Goal: Information Seeking & Learning: Learn about a topic

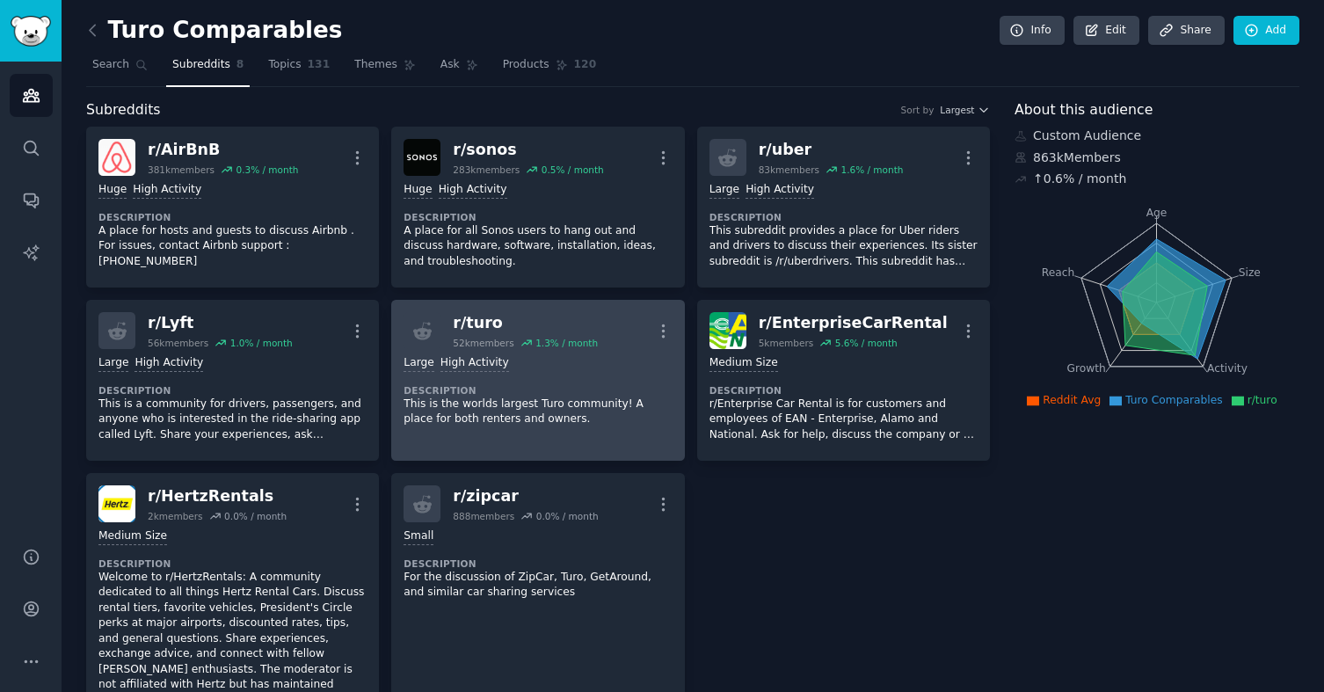
click at [570, 393] on dt "Description" at bounding box center [538, 390] width 268 height 12
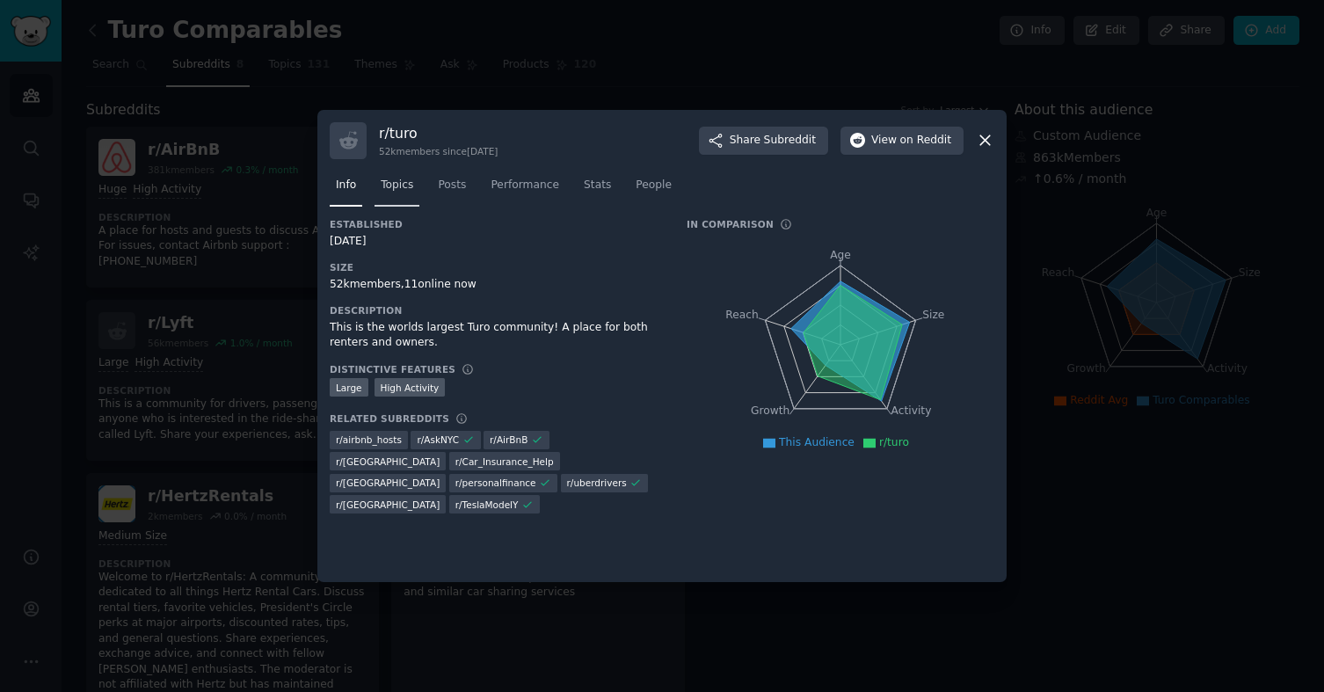
click at [410, 190] on span "Topics" at bounding box center [397, 186] width 33 height 16
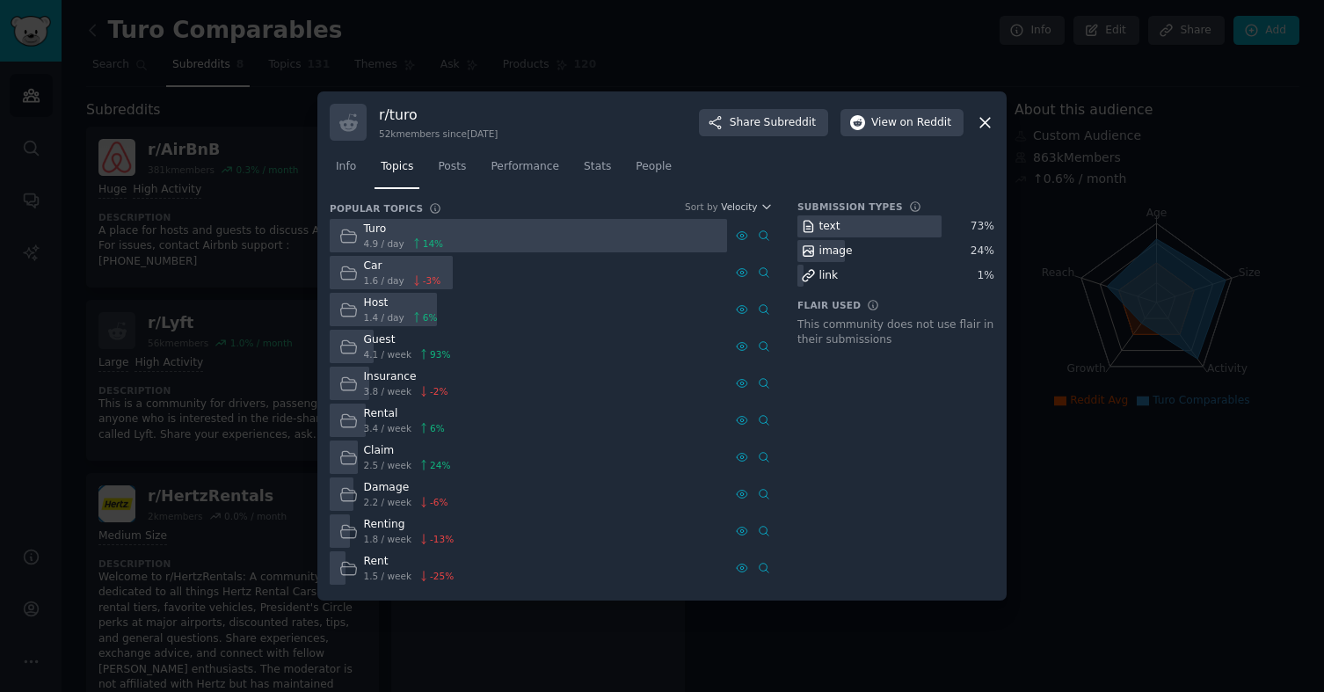
click at [986, 122] on icon at bounding box center [985, 123] width 10 height 10
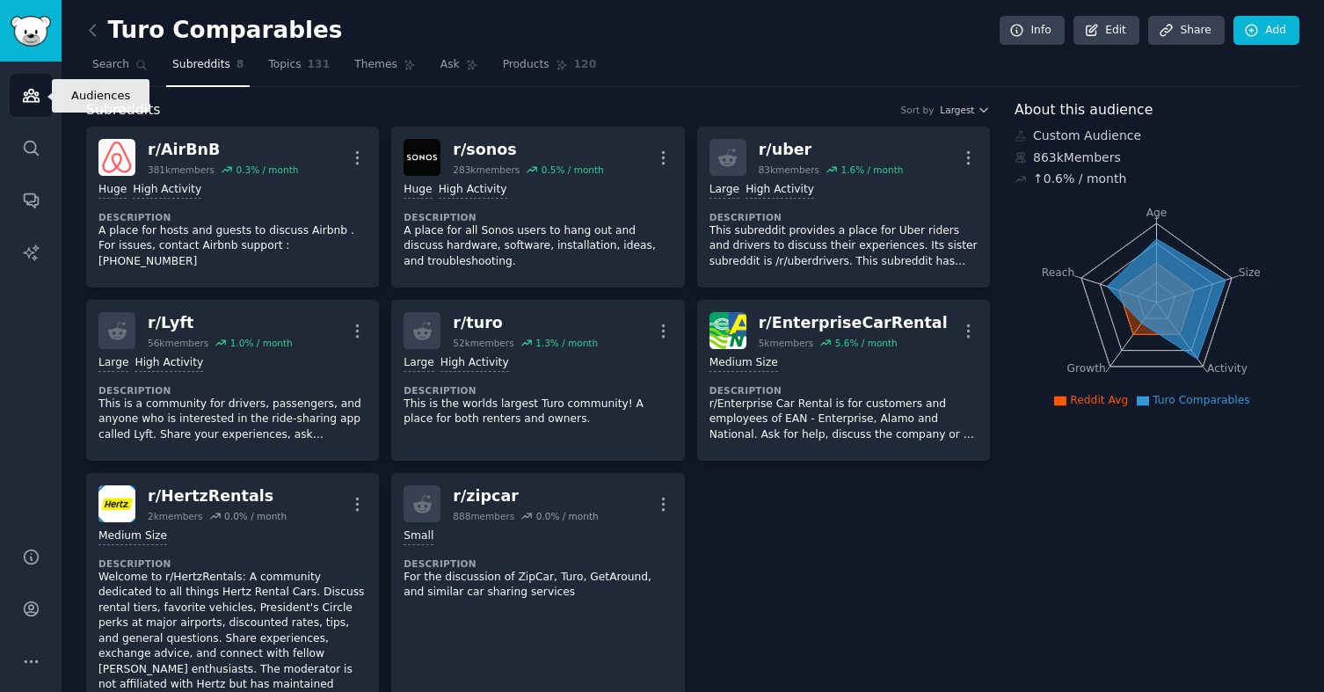
click at [23, 98] on icon "Sidebar" at bounding box center [31, 96] width 16 height 12
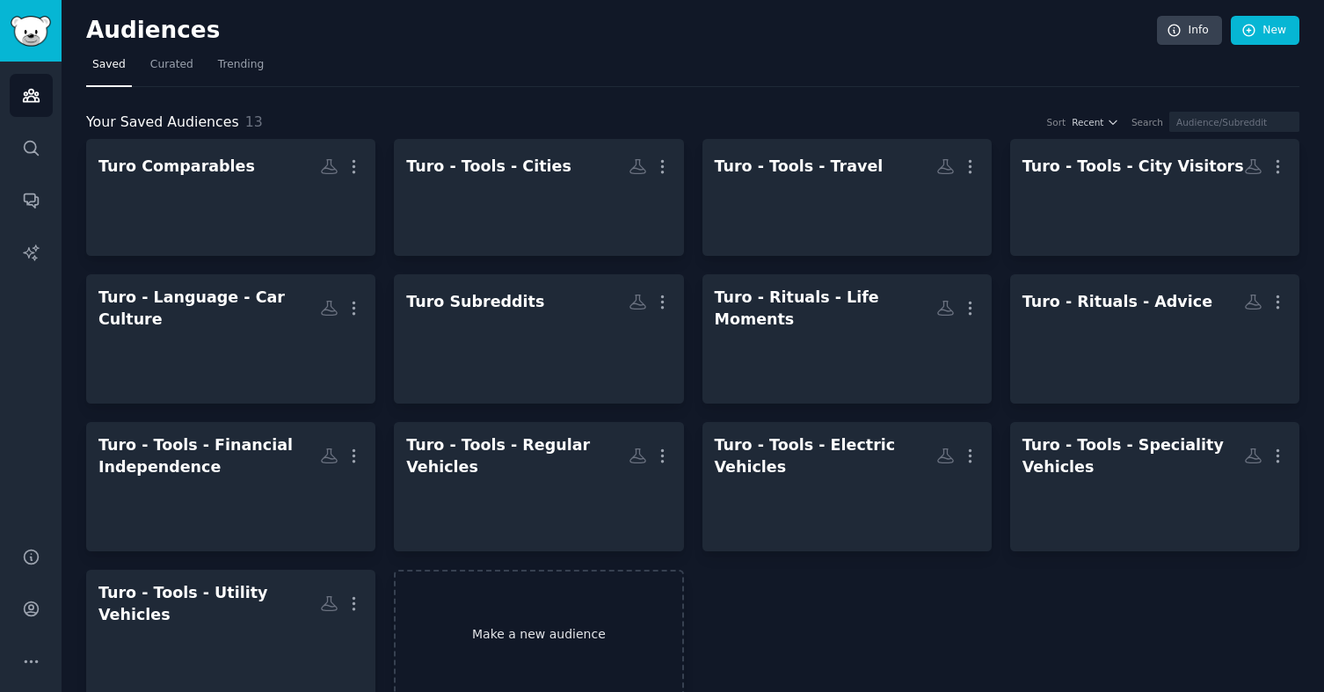
click at [555, 609] on link "Make a new audience" at bounding box center [538, 634] width 289 height 129
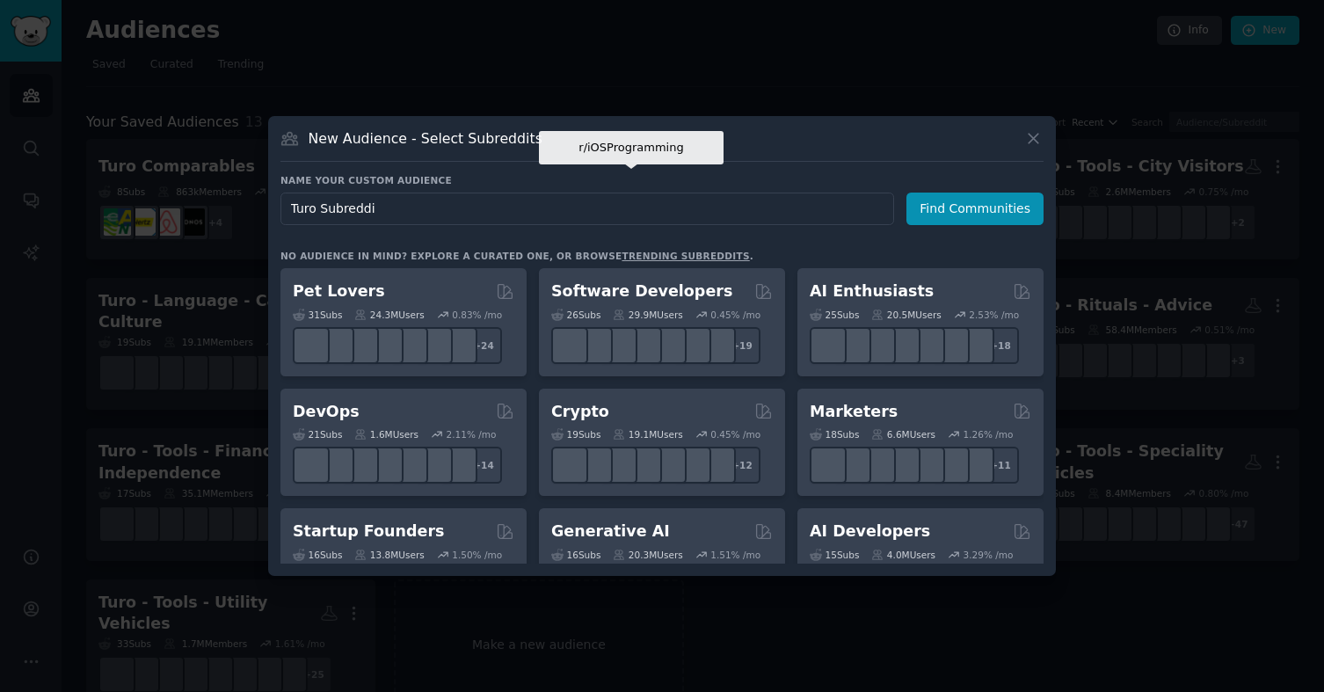
type input "Turo Subreddit"
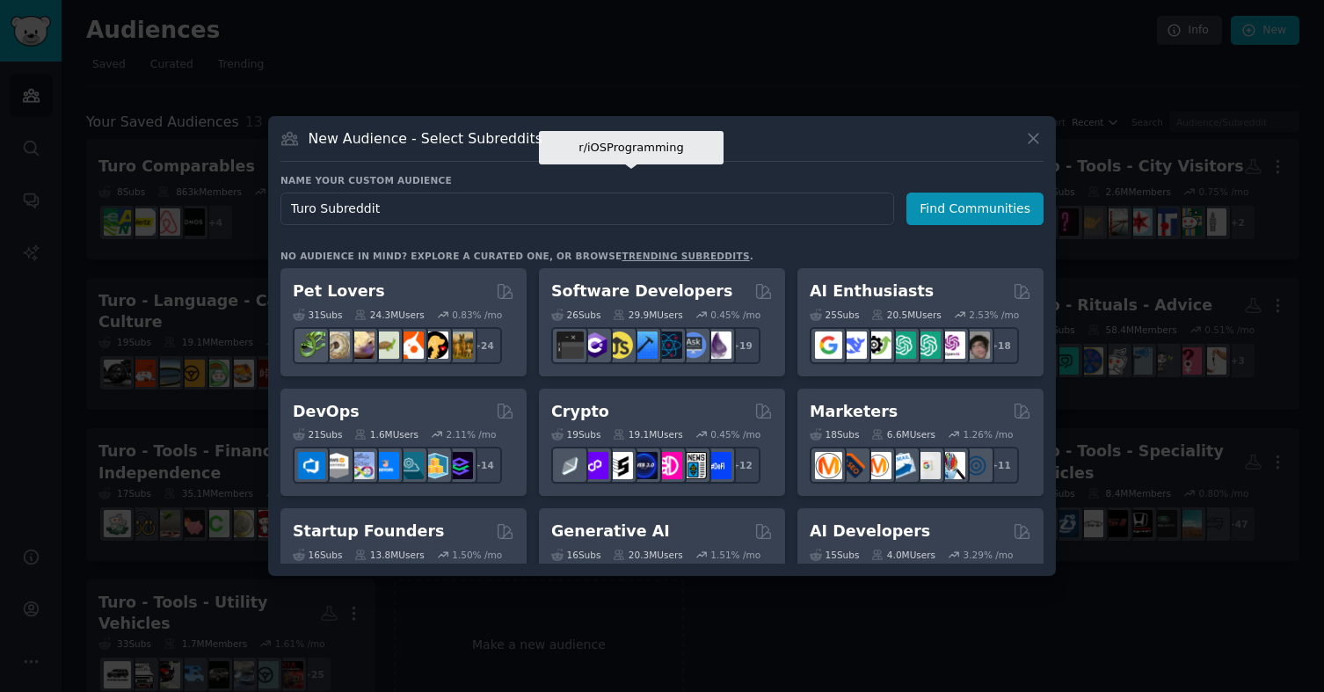
click button "Find Communities" at bounding box center [975, 209] width 137 height 33
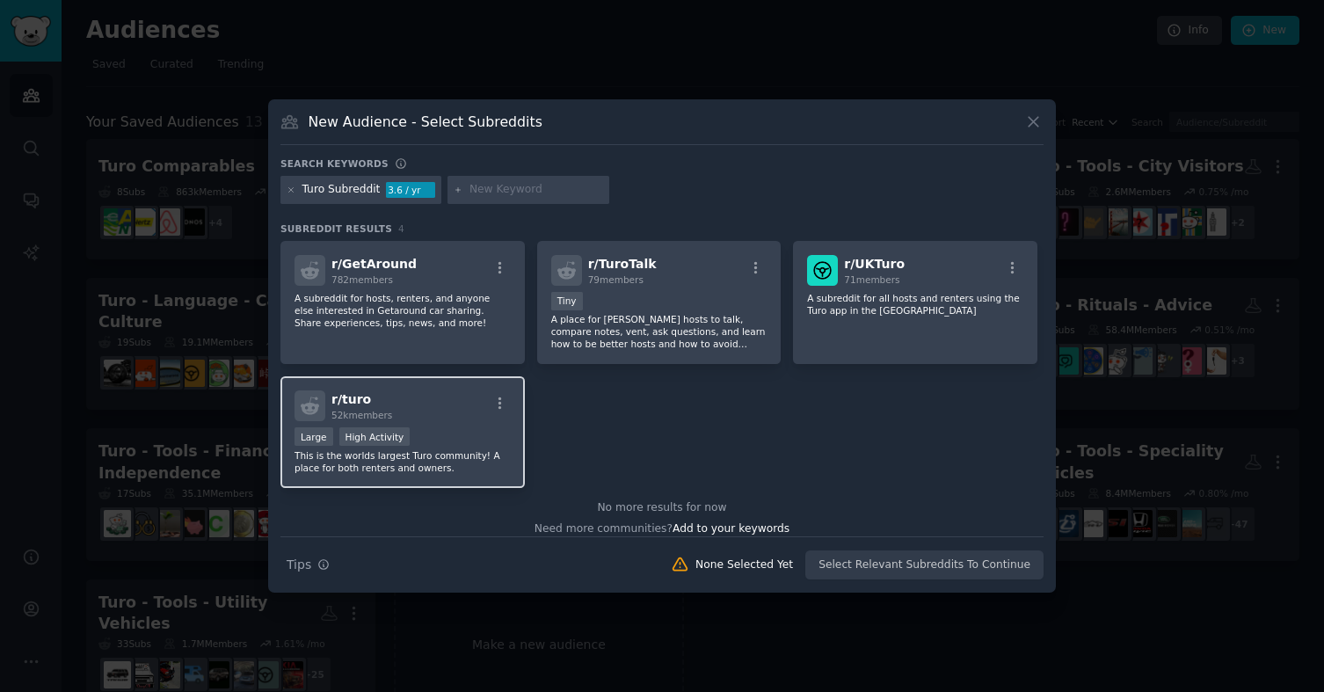
click at [412, 404] on div "r/ turo 52k members" at bounding box center [403, 405] width 216 height 31
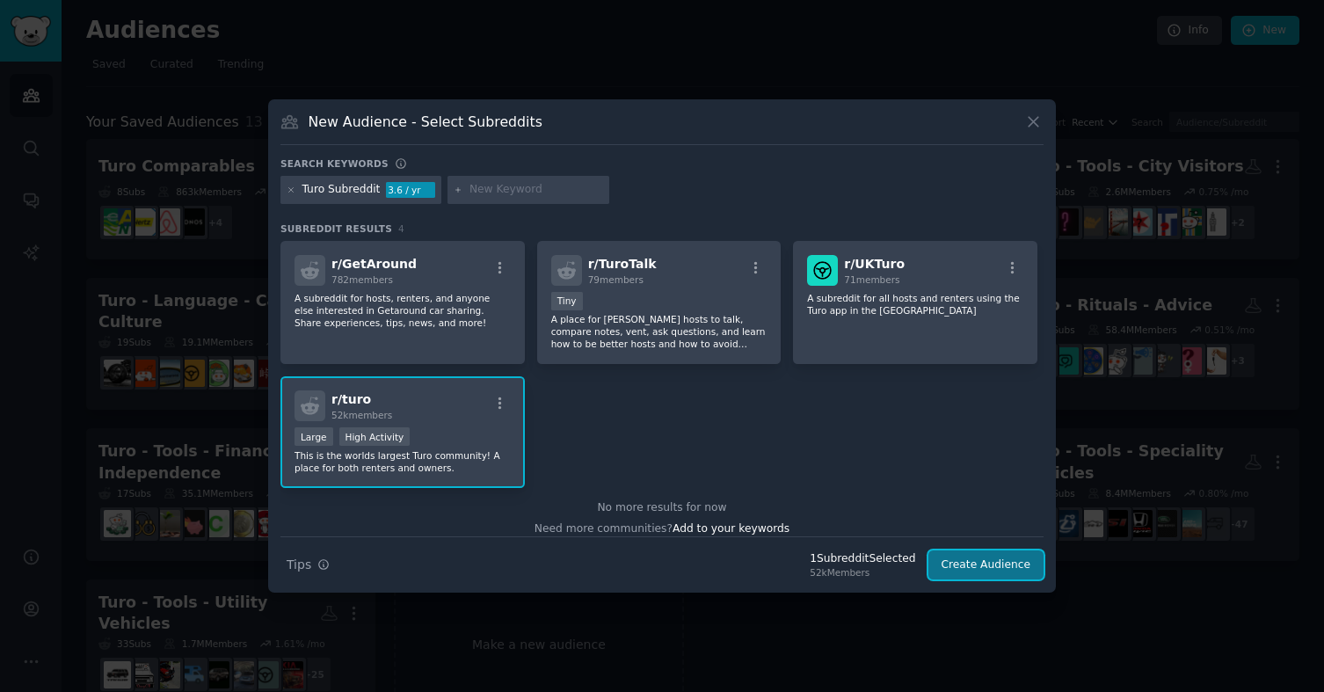
click at [965, 560] on button "Create Audience" at bounding box center [987, 565] width 116 height 30
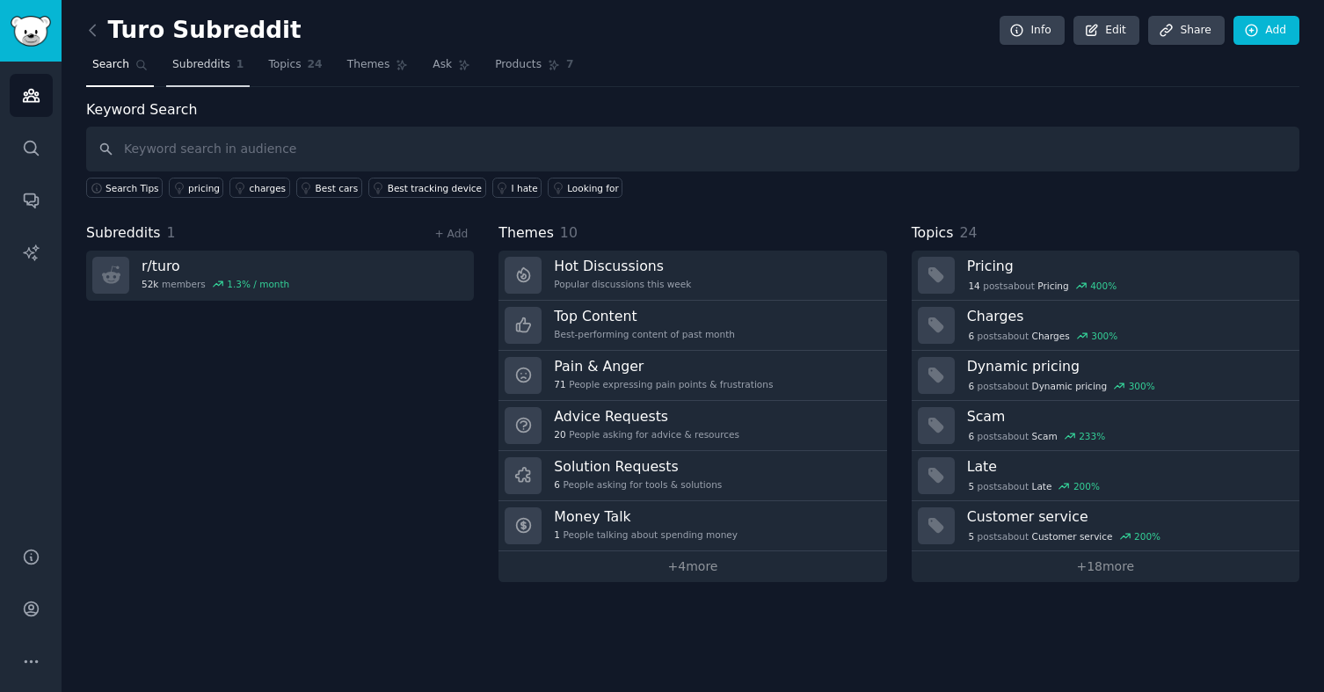
click at [227, 63] on span "Subreddits" at bounding box center [201, 65] width 58 height 16
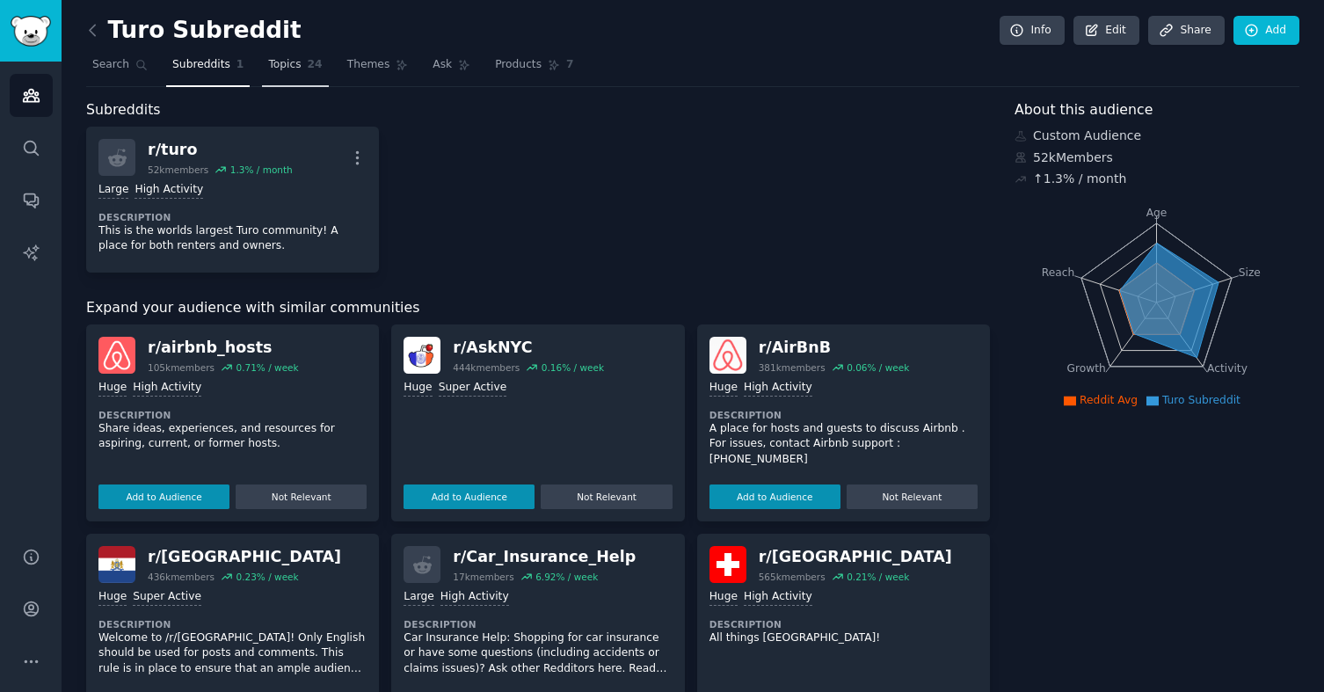
click at [289, 62] on span "Topics" at bounding box center [284, 65] width 33 height 16
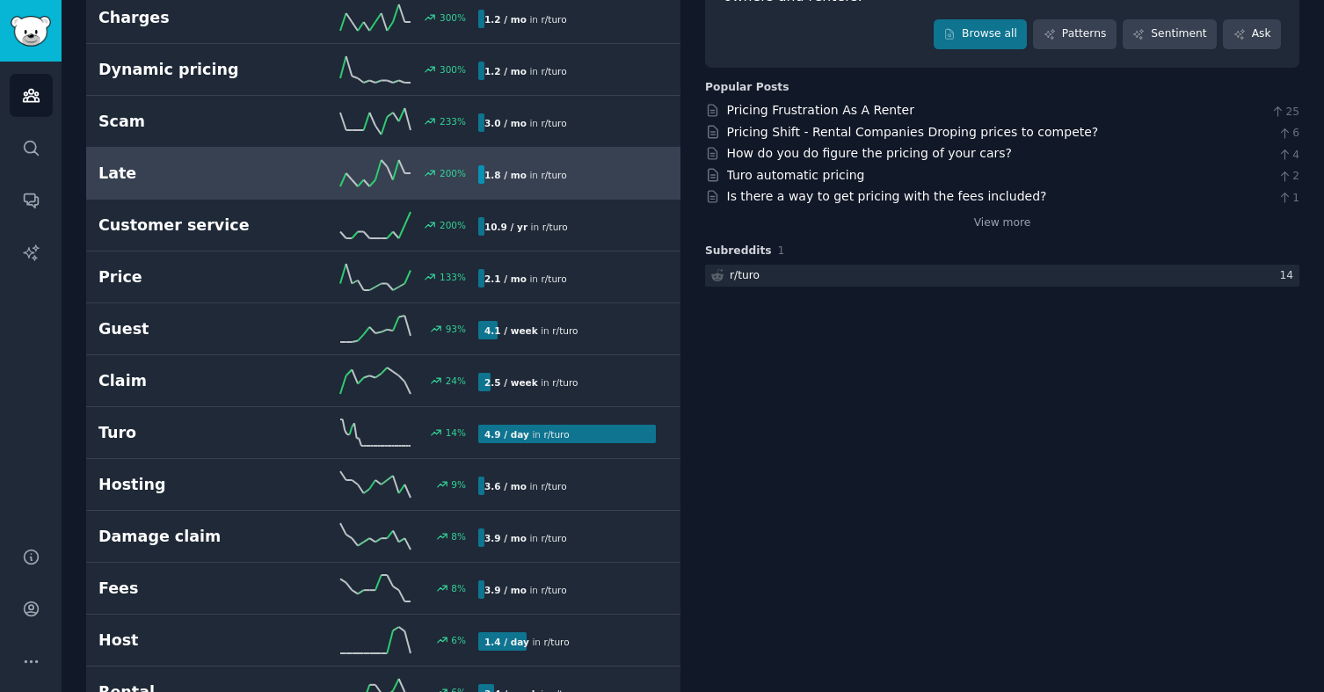
scroll to position [106, 0]
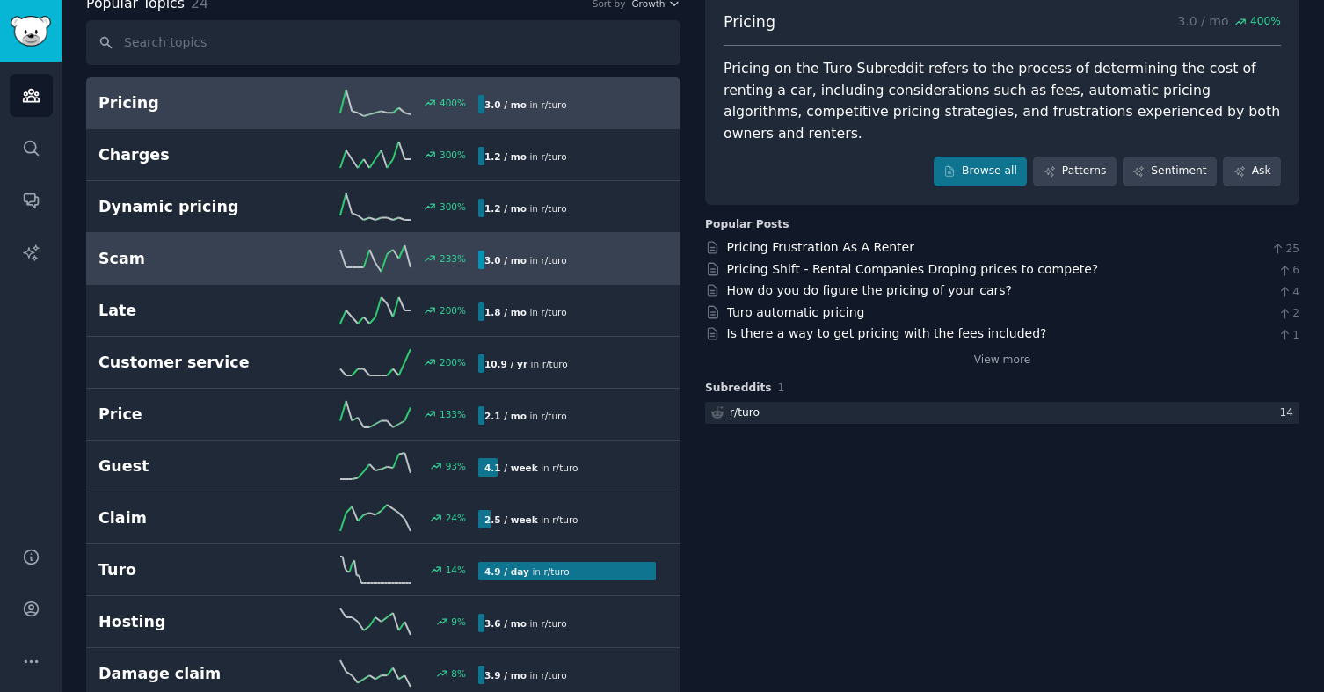
click at [245, 250] on h2 "Scam" at bounding box center [193, 259] width 190 height 22
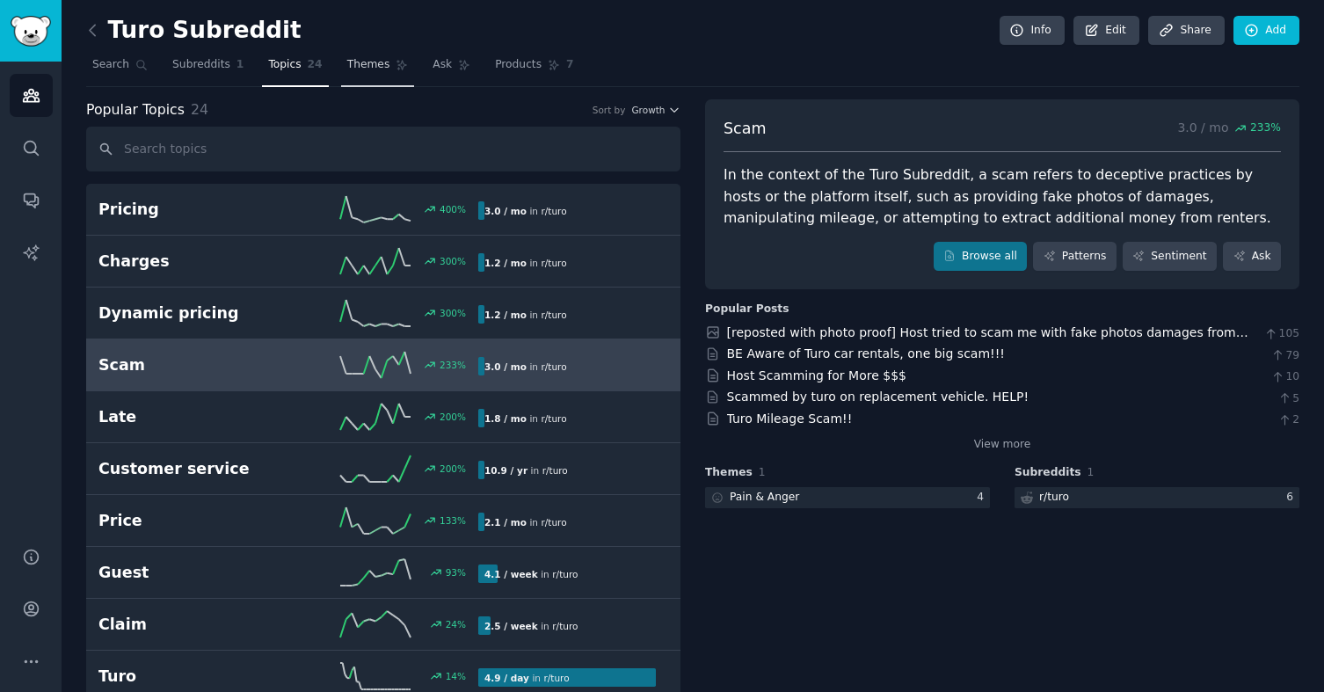
click at [365, 70] on span "Themes" at bounding box center [368, 65] width 43 height 16
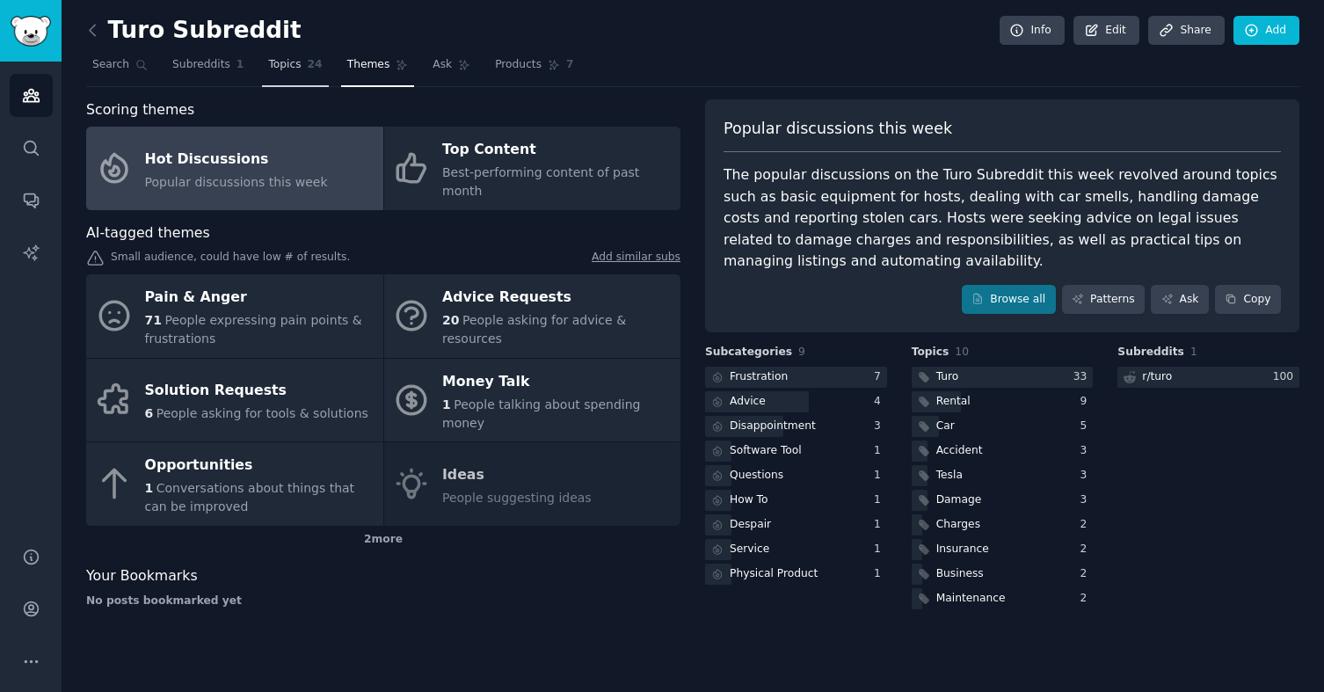
click at [301, 68] on link "Topics 24" at bounding box center [295, 69] width 66 height 36
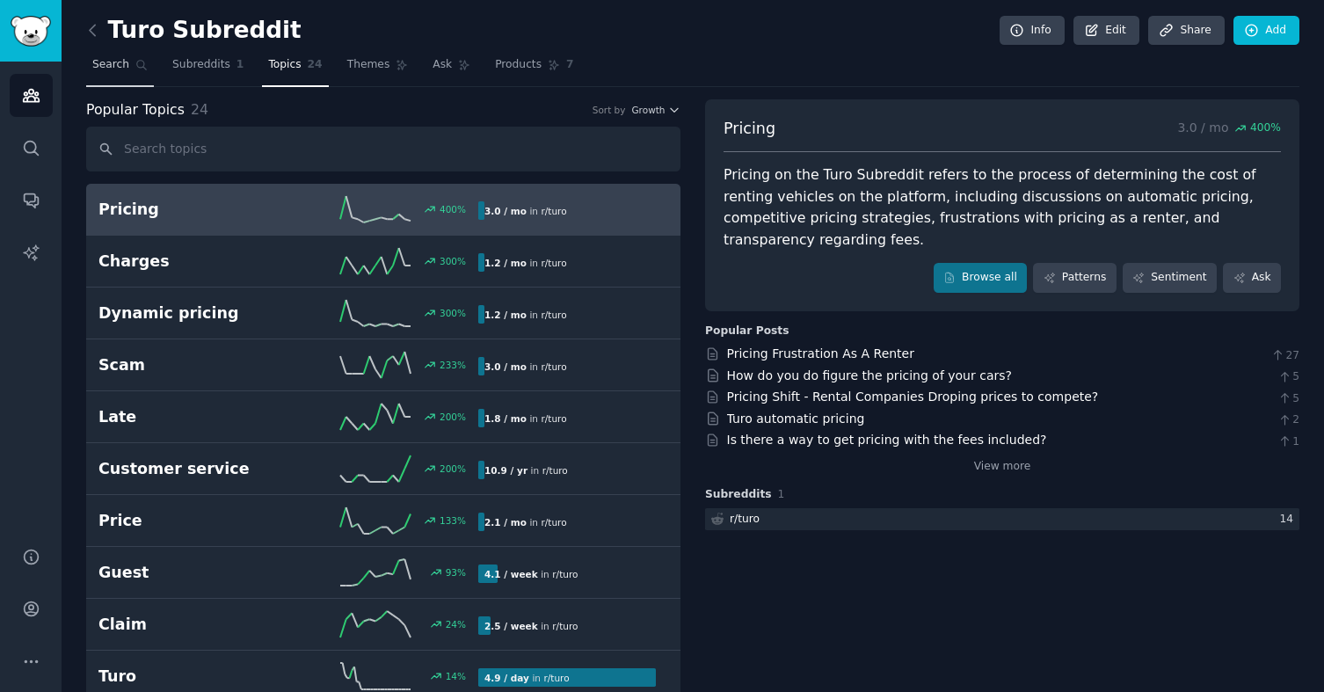
click at [114, 77] on link "Search" at bounding box center [120, 69] width 68 height 36
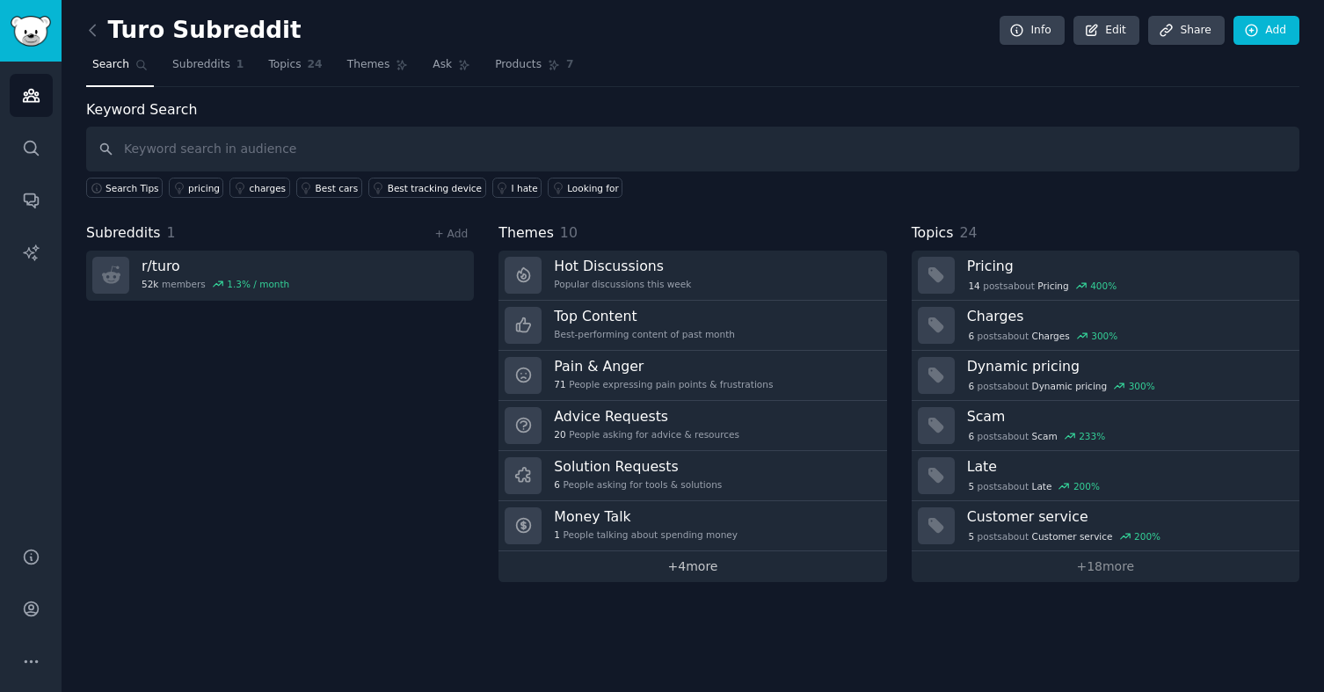
click at [686, 577] on link "+ 4 more" at bounding box center [693, 566] width 388 height 31
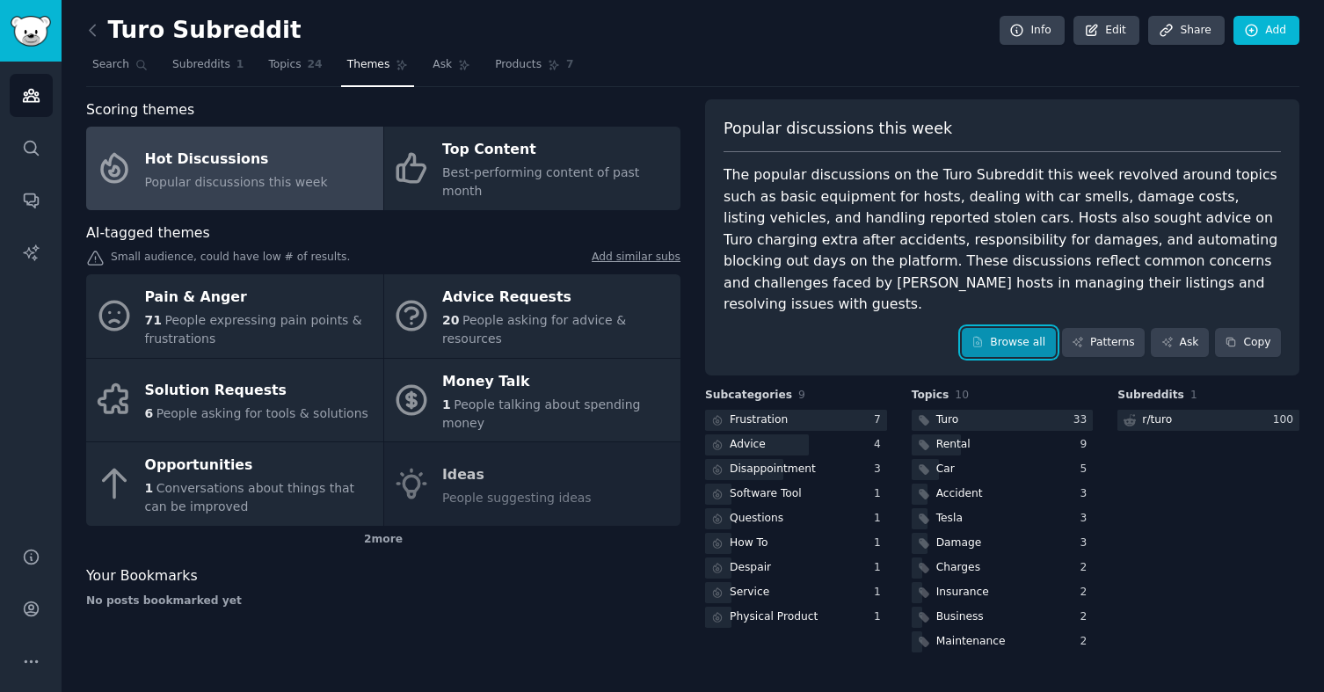
click at [1009, 328] on link "Browse all" at bounding box center [1009, 343] width 94 height 30
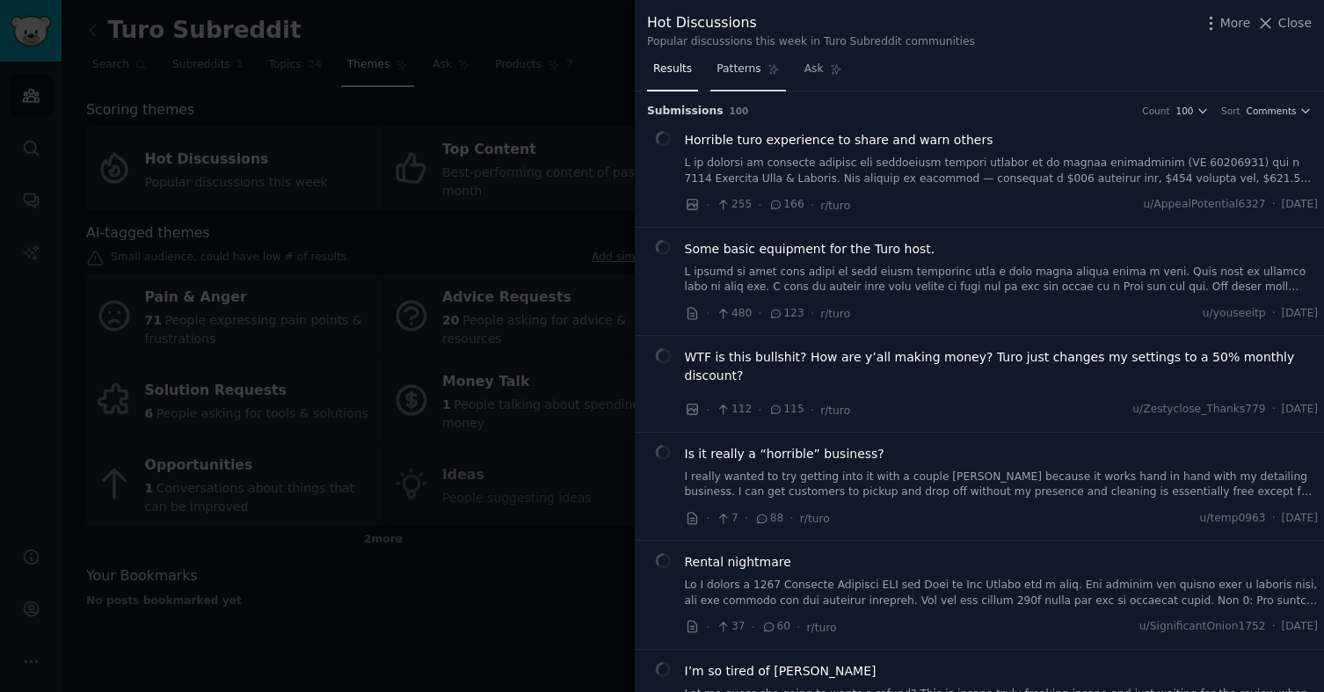
click at [741, 66] on span "Patterns" at bounding box center [739, 70] width 44 height 16
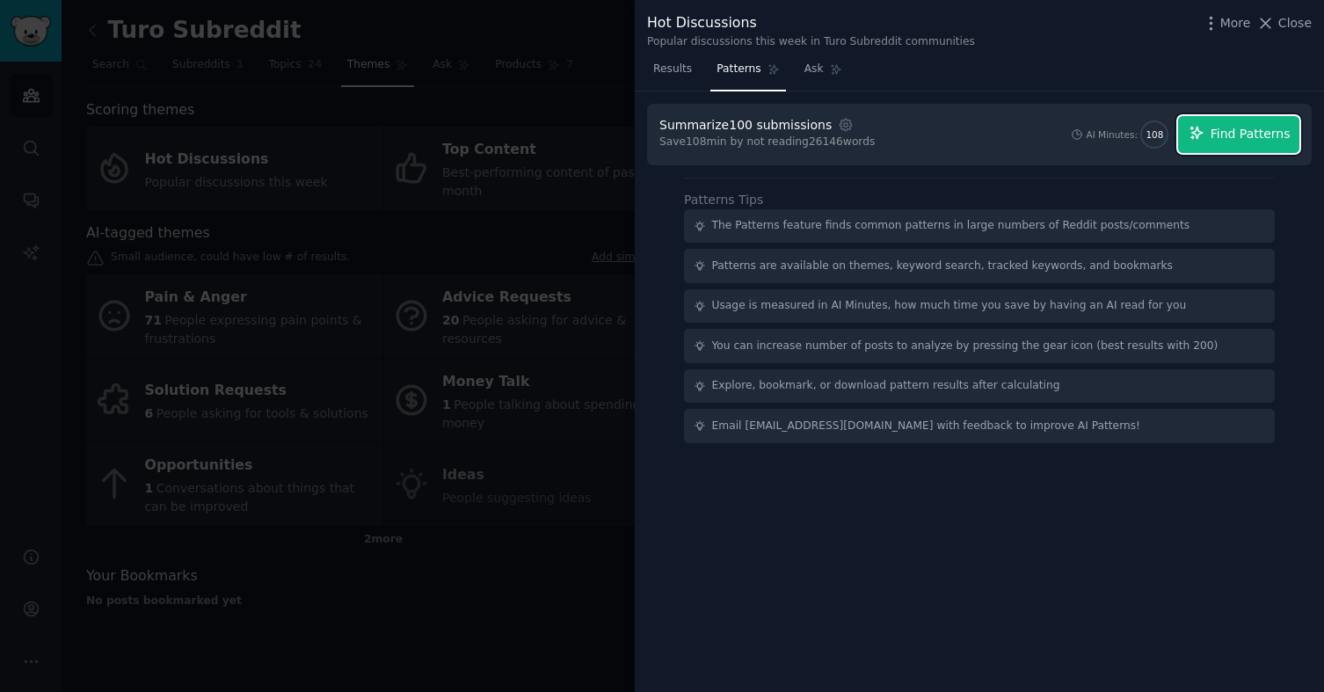
click at [1225, 133] on span "Find Patterns" at bounding box center [1251, 134] width 80 height 18
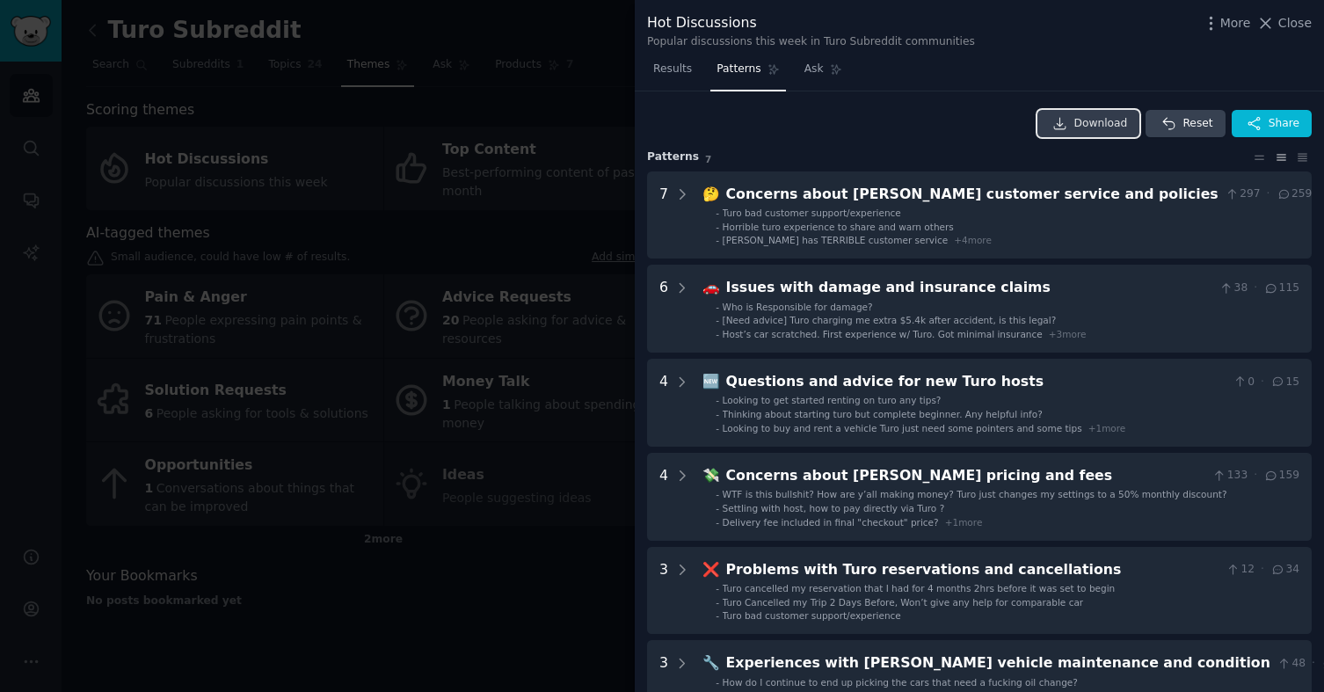
click at [1089, 120] on span "Download" at bounding box center [1102, 124] width 54 height 16
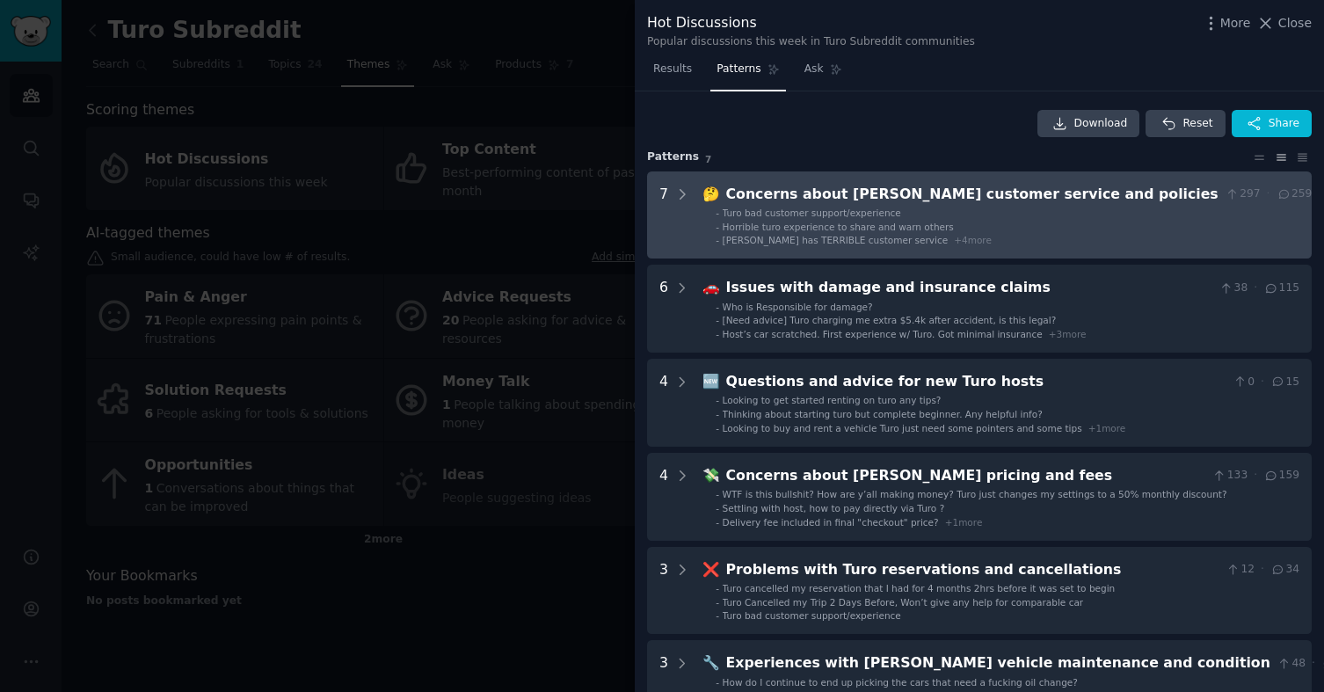
click at [974, 208] on li "- Turo bad customer support/experience" at bounding box center [1014, 213] width 596 height 12
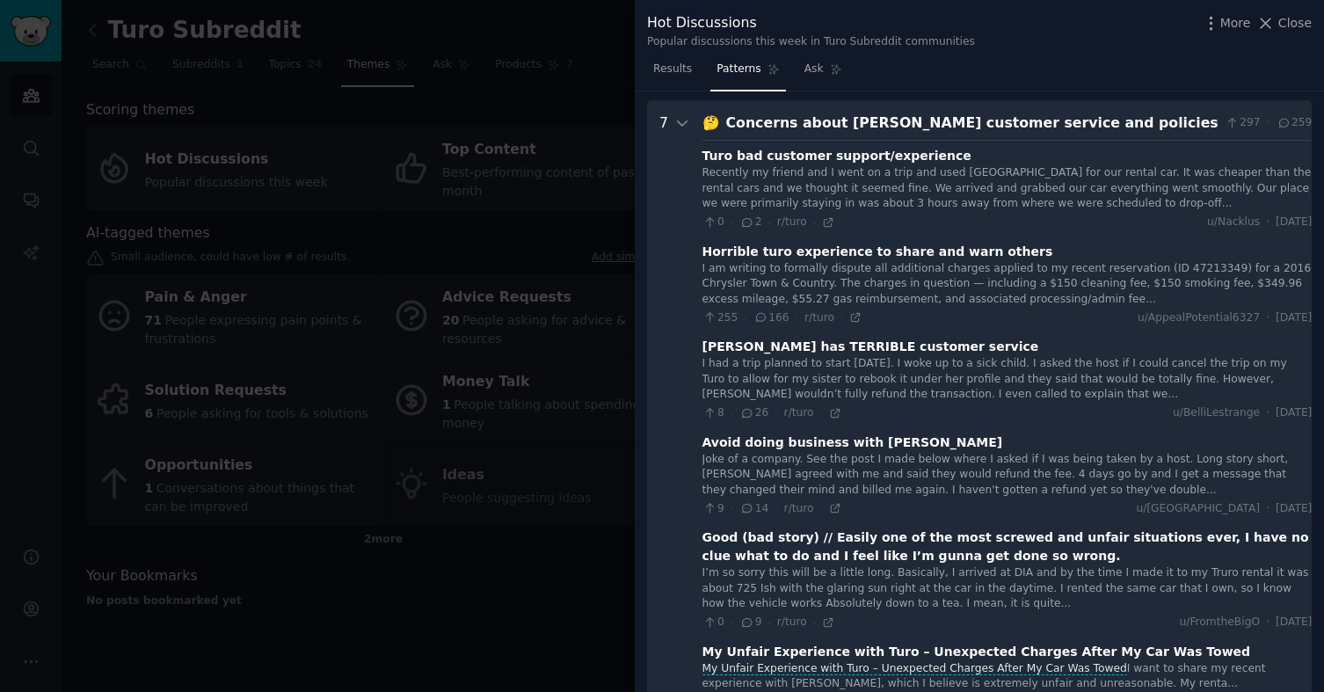
scroll to position [80, 0]
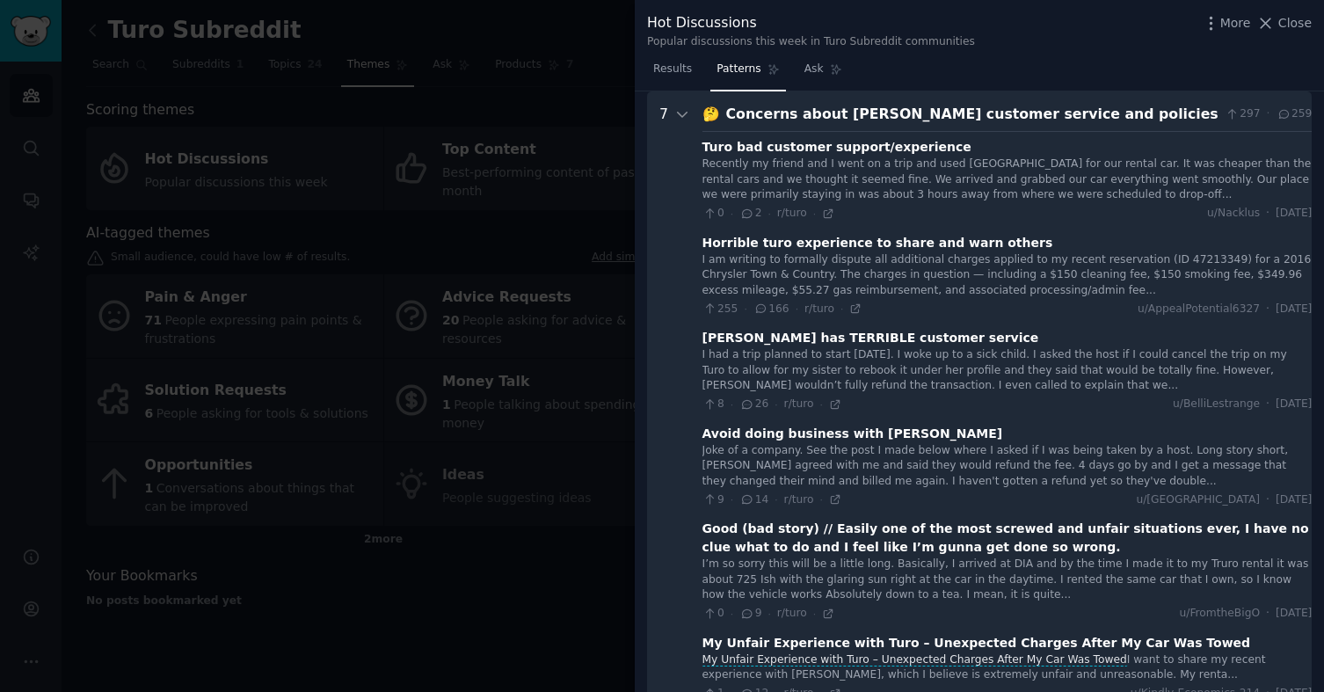
click at [846, 160] on div "Recently my friend and I went on a trip and used [GEOGRAPHIC_DATA] for our rent…" at bounding box center [1008, 180] width 610 height 47
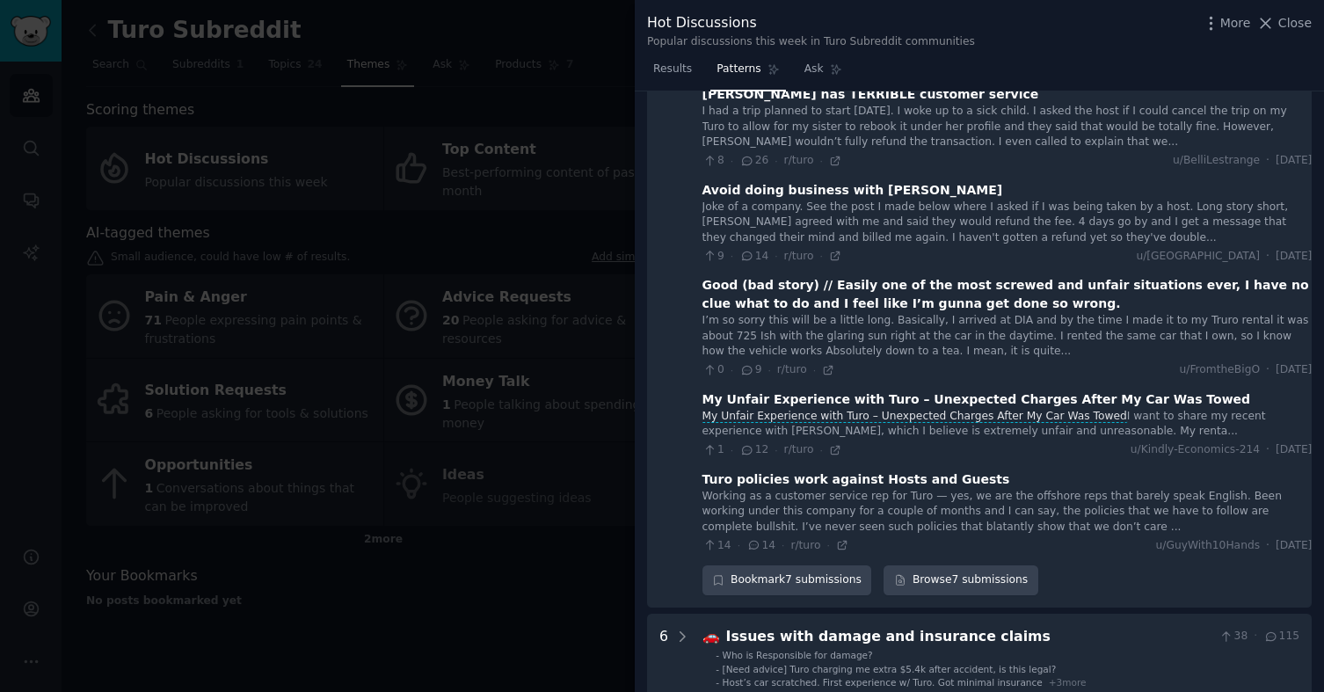
scroll to position [0, 0]
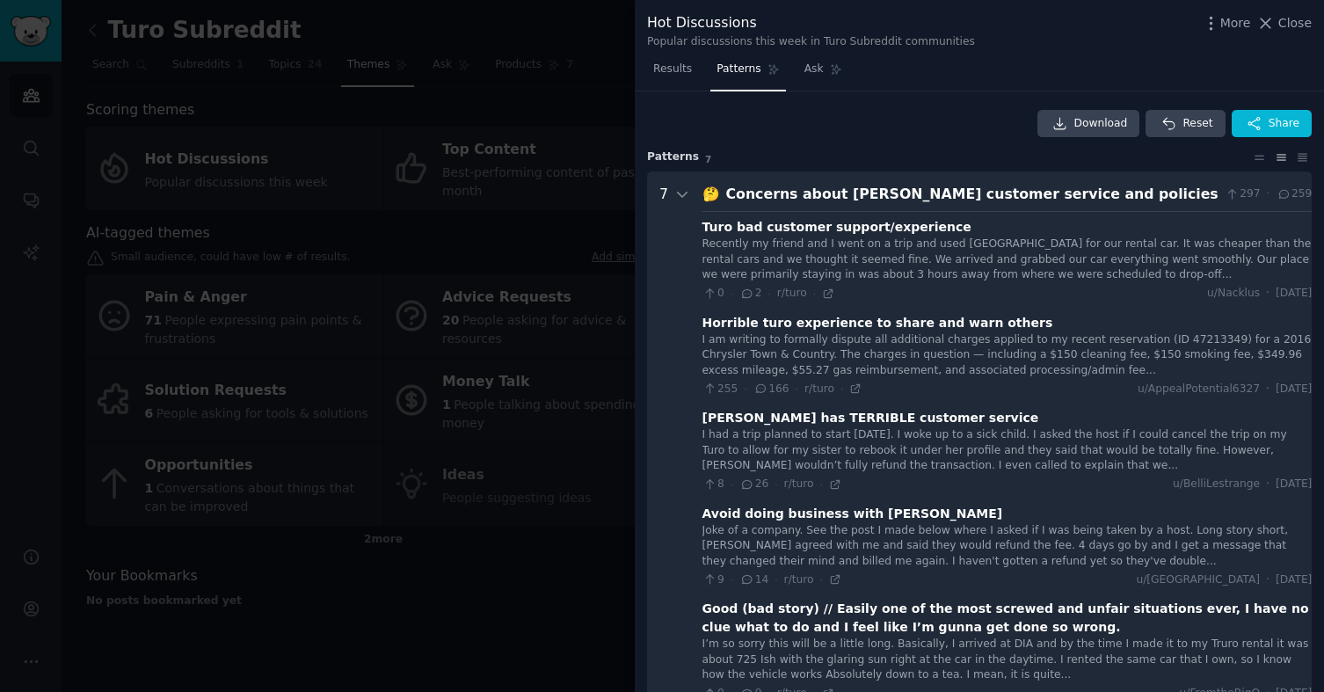
click at [1108, 187] on div "Concerns about [PERSON_NAME] customer service and policies" at bounding box center [972, 195] width 492 height 22
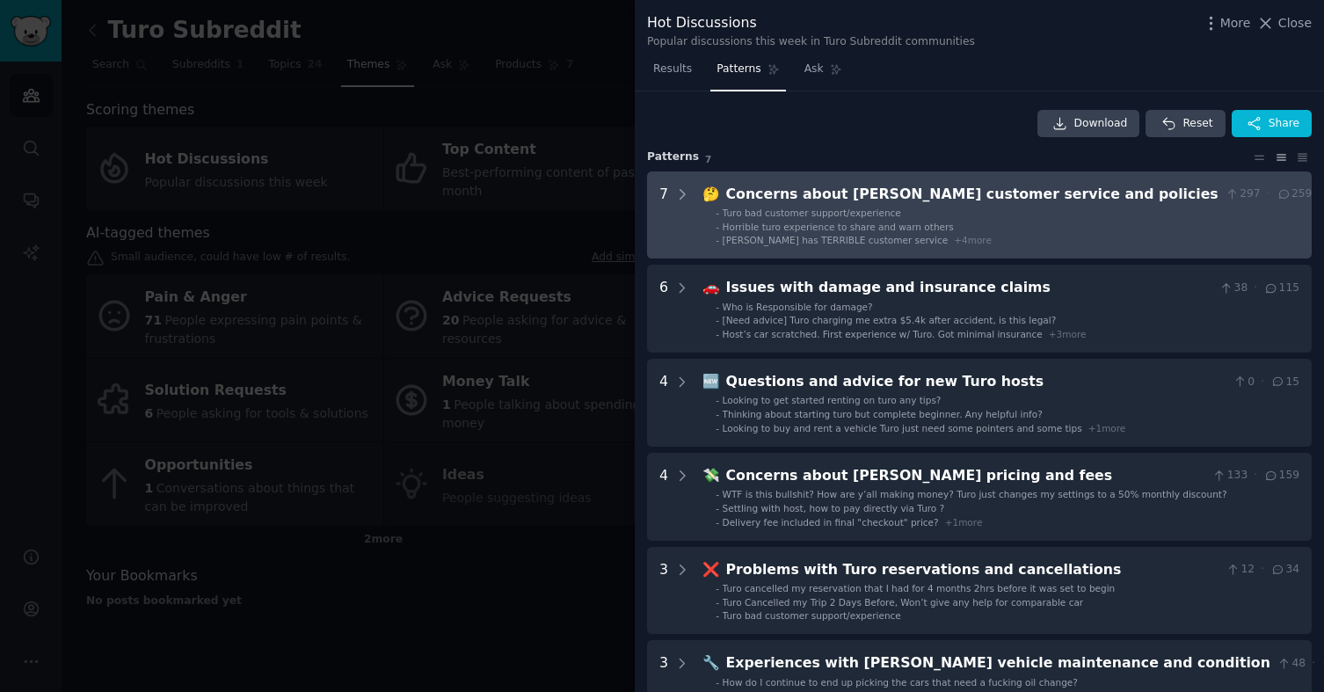
click at [1120, 200] on div "Concerns about [PERSON_NAME] customer service and policies" at bounding box center [972, 195] width 492 height 22
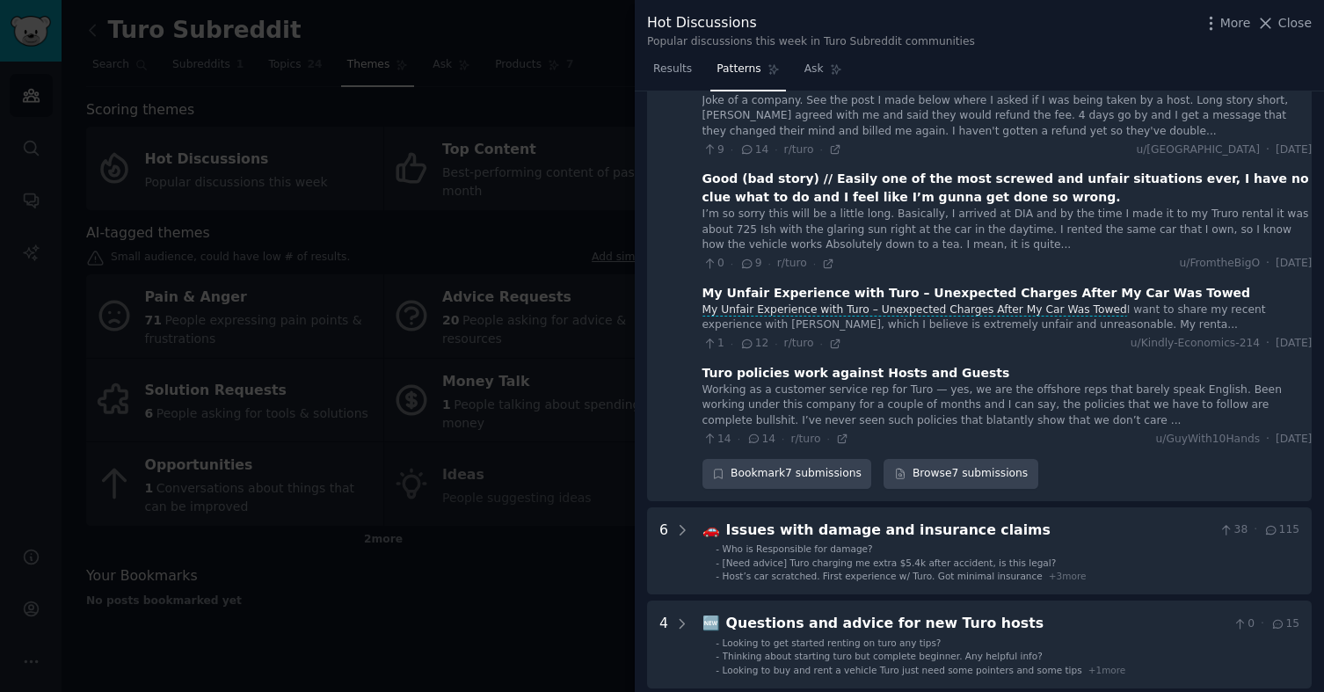
scroll to position [724, 0]
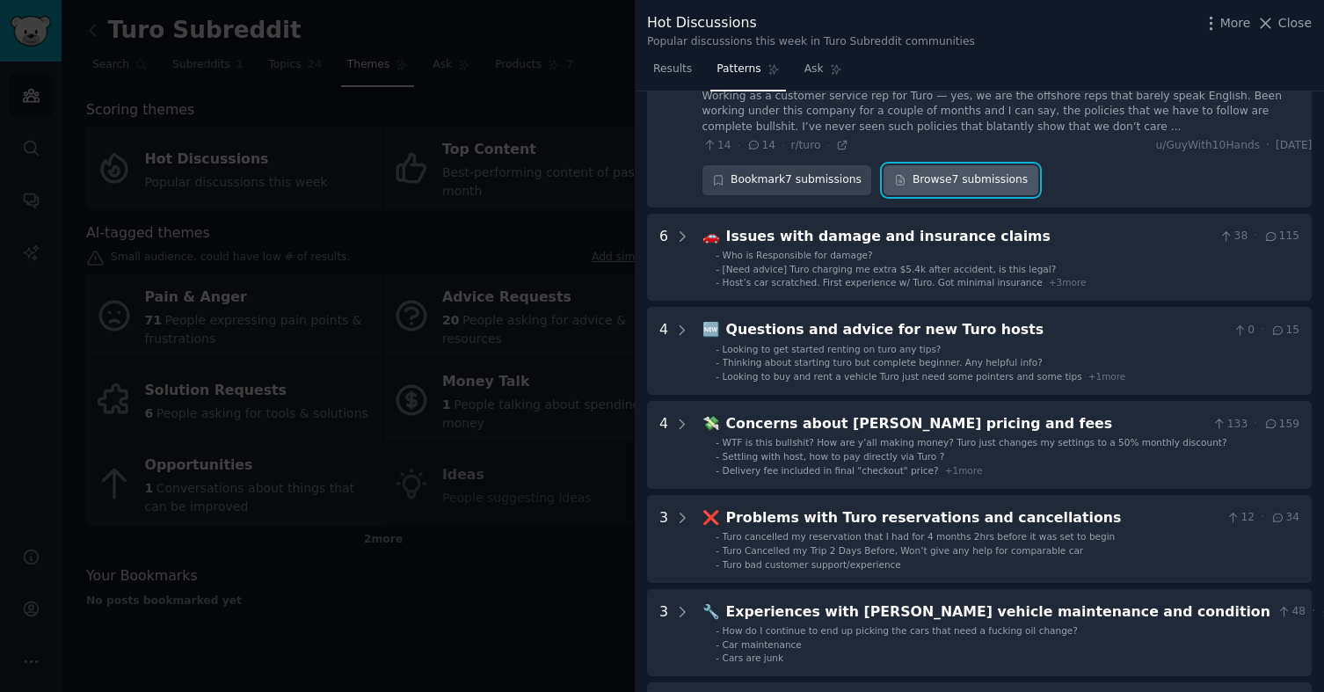
click at [966, 184] on link "Browse 7 submissions" at bounding box center [961, 180] width 154 height 30
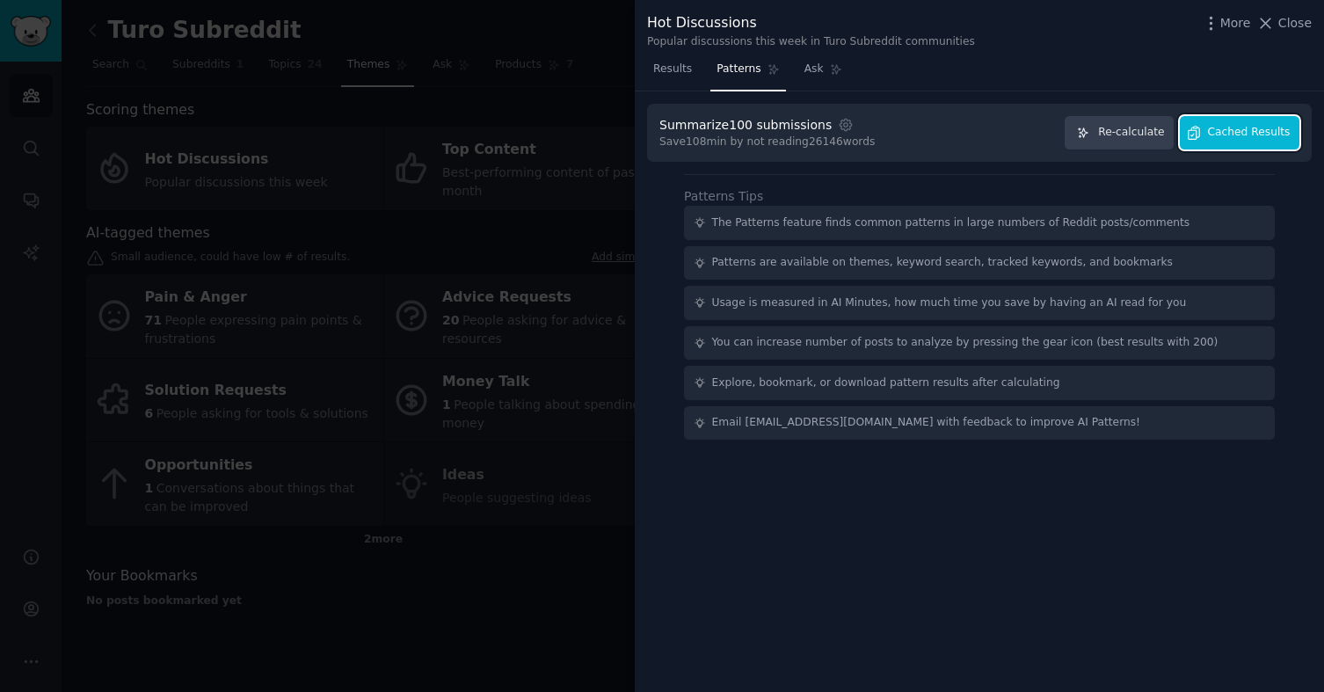
click at [1220, 137] on span "Cached Results" at bounding box center [1249, 133] width 83 height 16
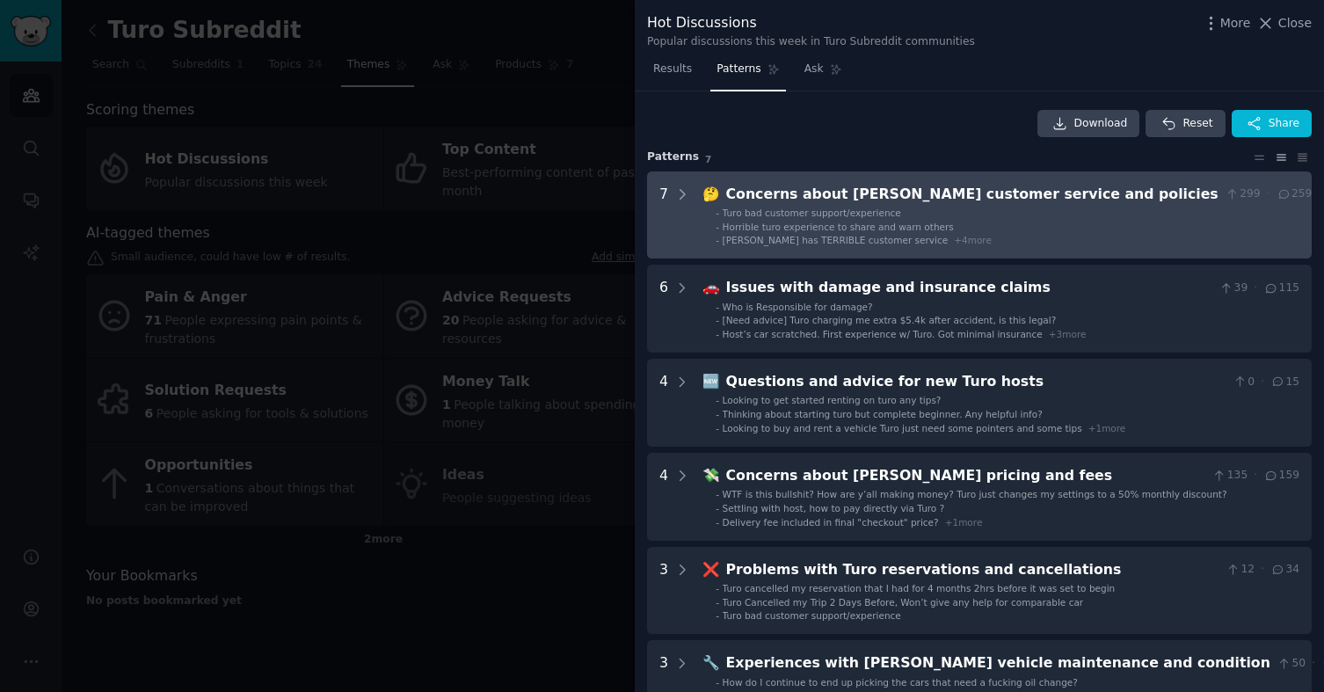
click at [991, 227] on li "- Horrible turo experience to share and warn others" at bounding box center [1014, 227] width 596 height 12
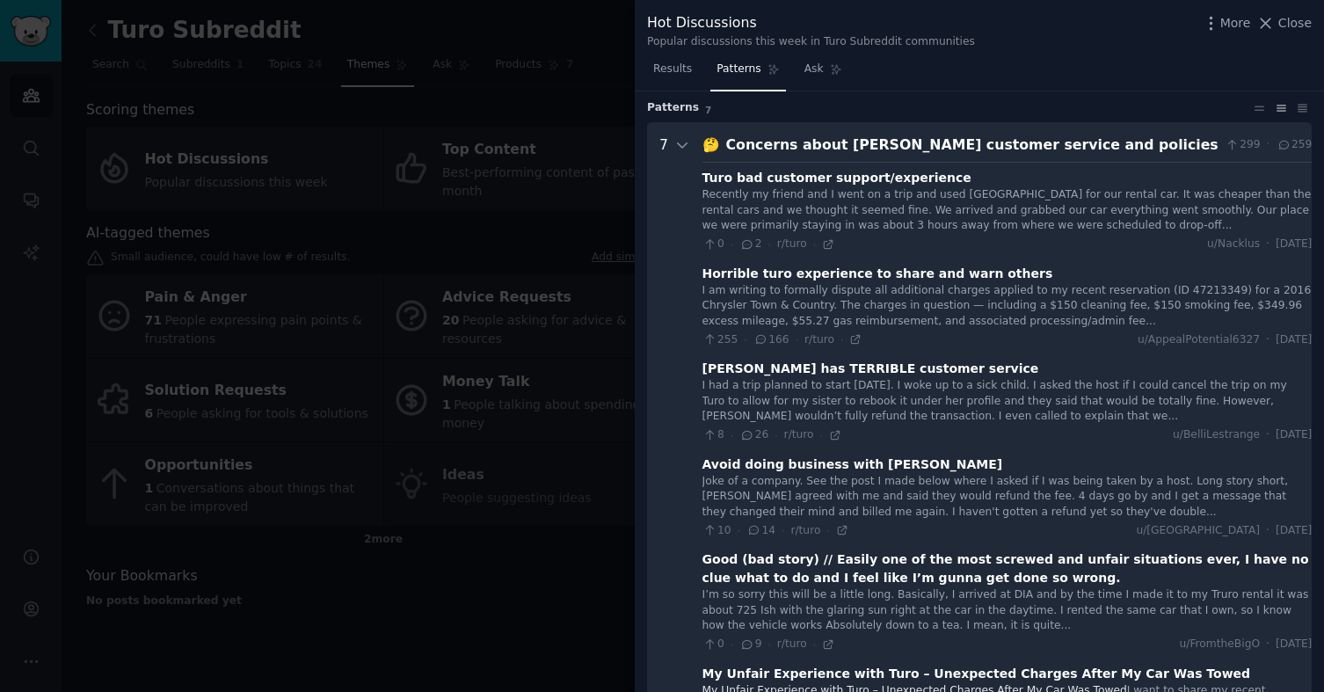
scroll to position [51, 0]
click at [1106, 147] on div "Concerns about [PERSON_NAME] customer service and policies" at bounding box center [972, 144] width 492 height 22
